Goal: Transaction & Acquisition: Purchase product/service

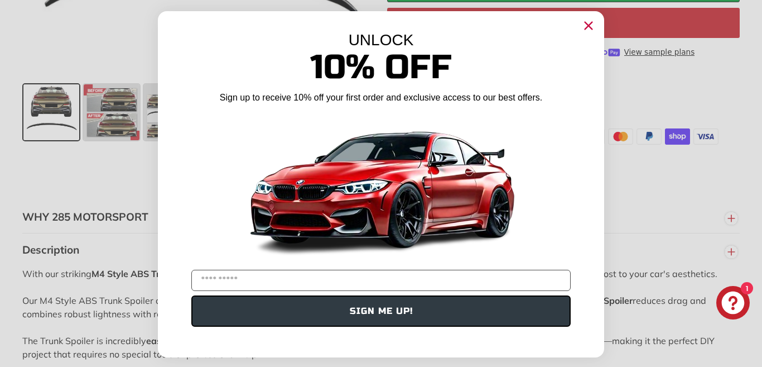
click at [586, 23] on icon "Close dialog" at bounding box center [588, 25] width 7 height 7
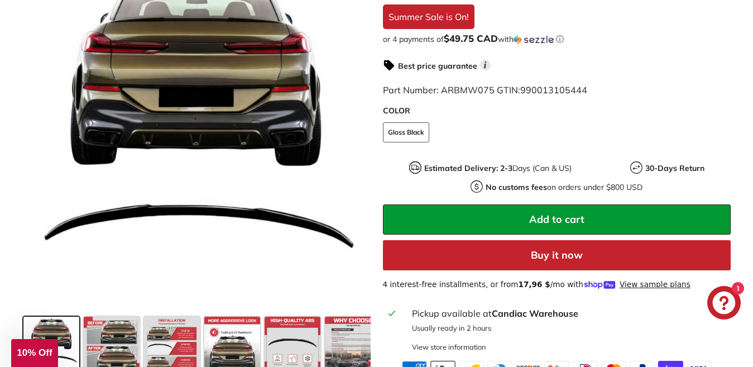
scroll to position [320, 0]
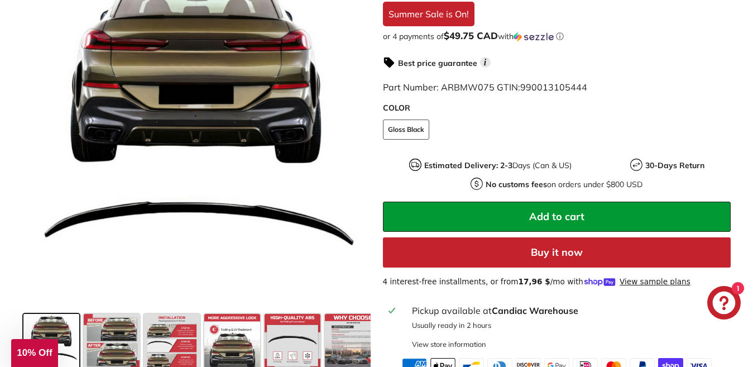
click at [450, 312] on div "Pickup available at Candiac Warehouse" at bounding box center [568, 310] width 313 height 13
click at [431, 340] on div "View store information" at bounding box center [449, 344] width 74 height 11
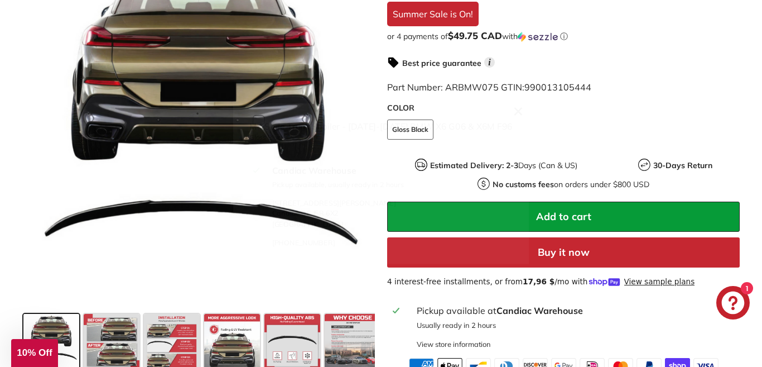
click at [519, 110] on icon at bounding box center [522, 108] width 7 height 7
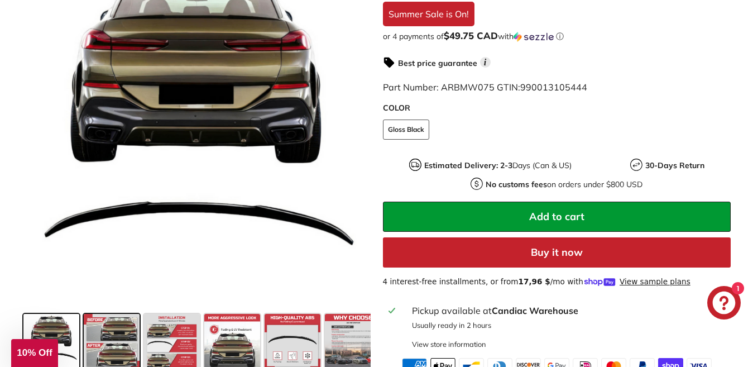
click at [112, 339] on span at bounding box center [112, 342] width 56 height 56
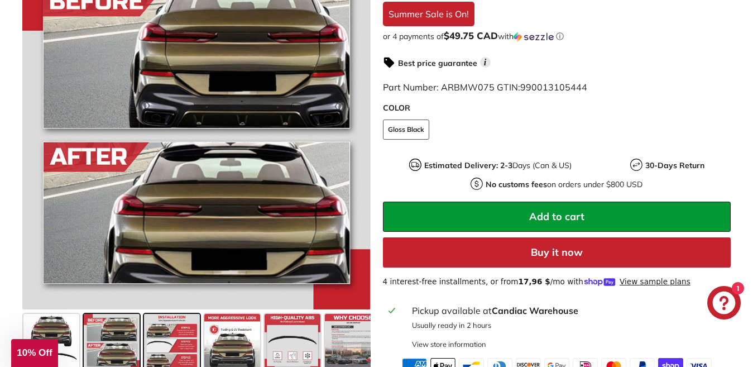
click at [162, 332] on span at bounding box center [172, 342] width 56 height 56
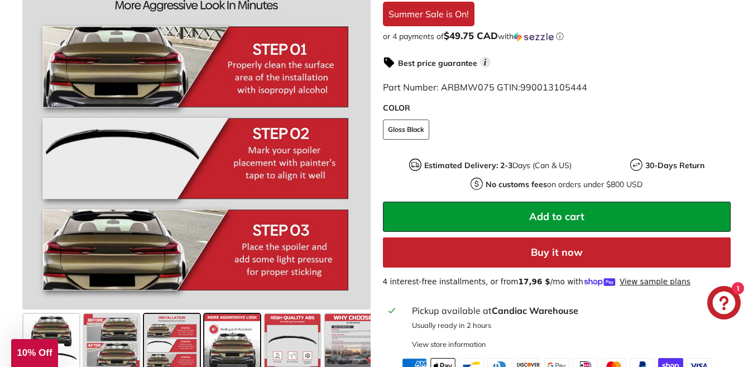
click at [230, 338] on span at bounding box center [232, 342] width 56 height 56
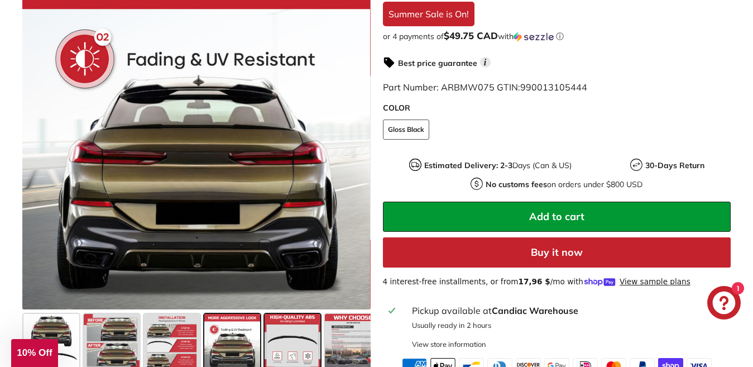
click at [278, 336] on span at bounding box center [292, 342] width 56 height 56
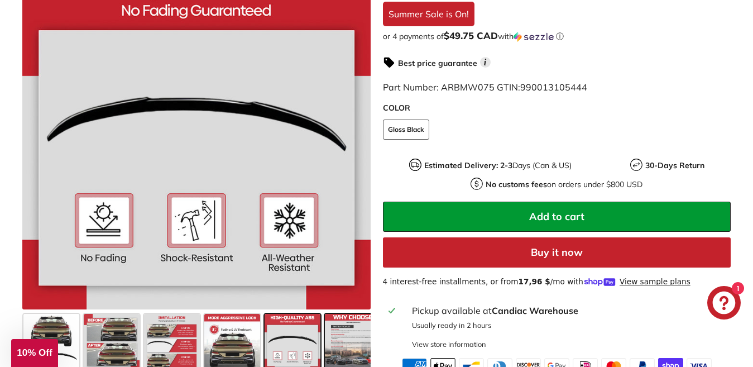
click at [344, 329] on span at bounding box center [353, 342] width 56 height 56
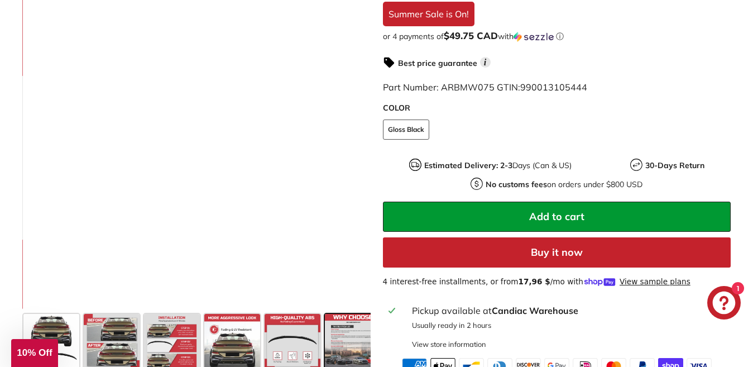
scroll to position [0, 12]
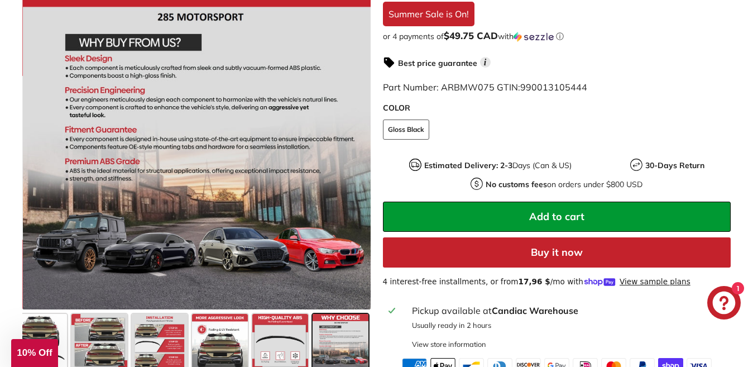
click at [541, 216] on span "Add to cart" at bounding box center [556, 216] width 55 height 13
